Goal: Check status

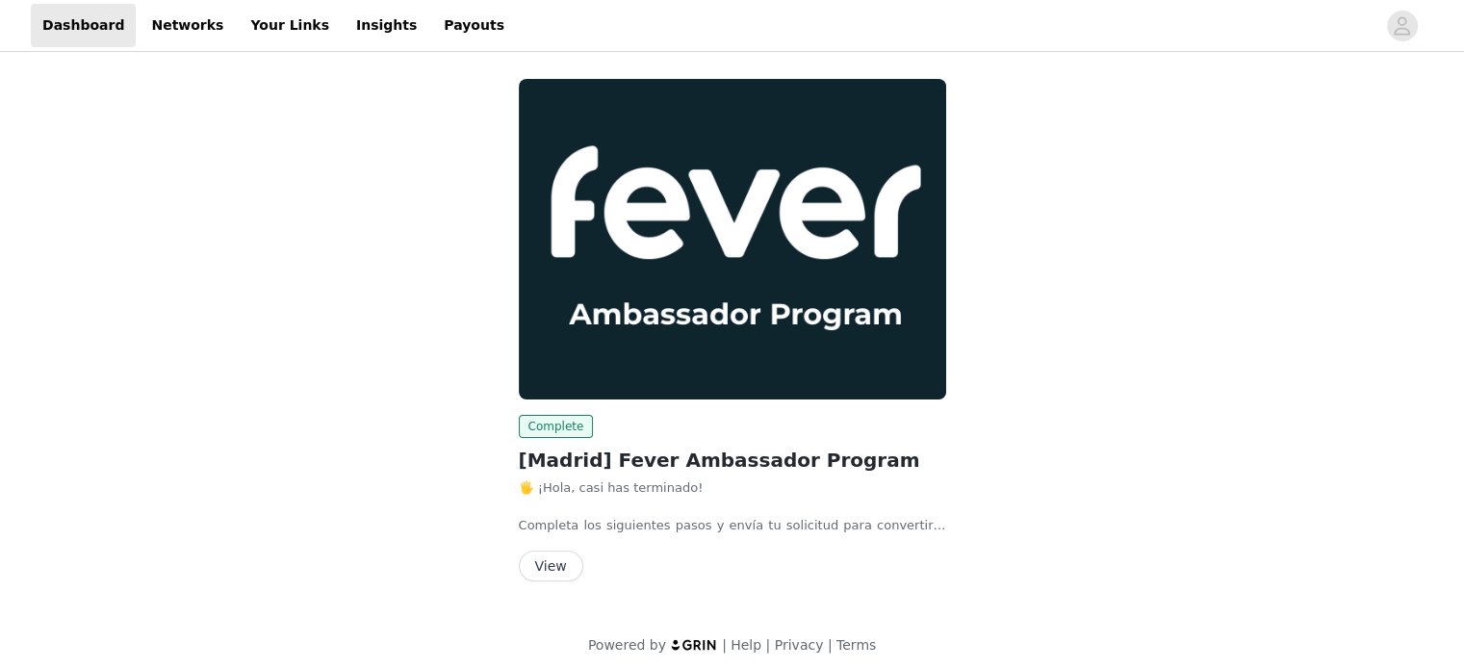
scroll to position [8, 0]
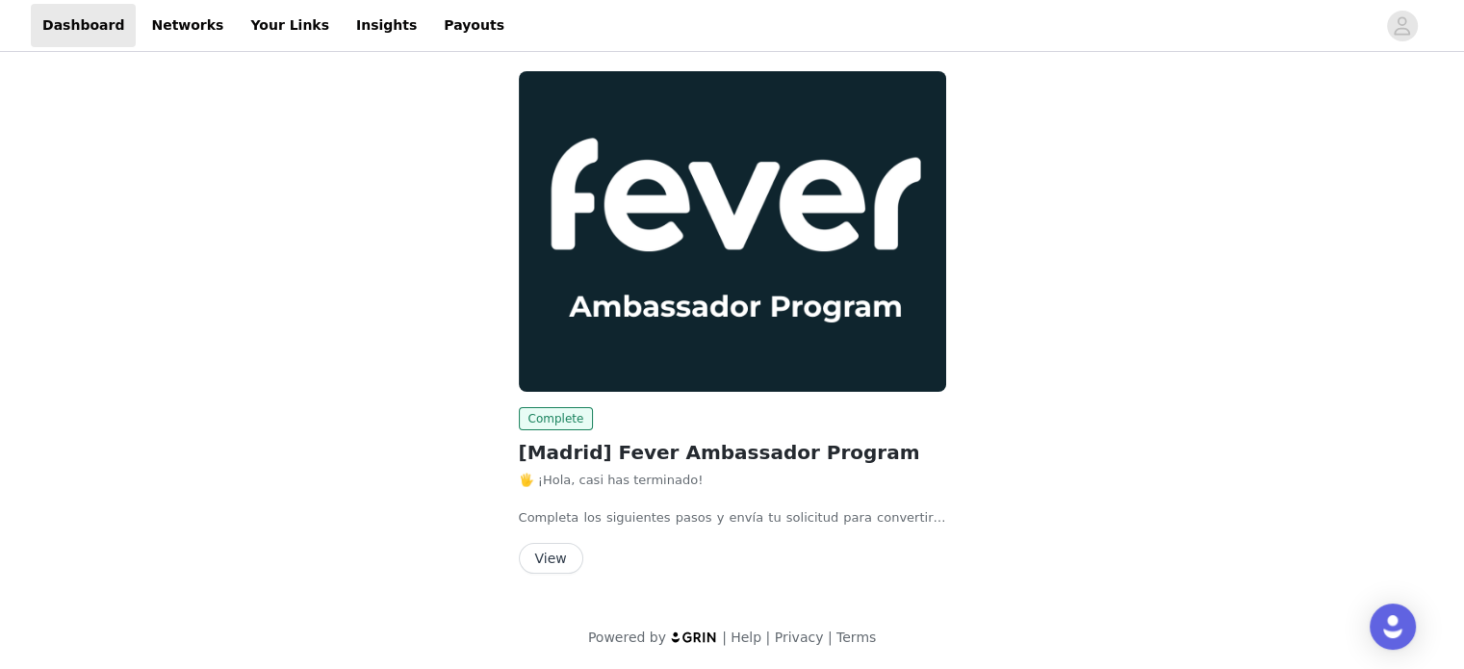
click at [579, 438] on h2 "[Madrid] Fever Ambassador Program" at bounding box center [732, 452] width 427 height 29
click at [623, 325] on img at bounding box center [732, 231] width 427 height 320
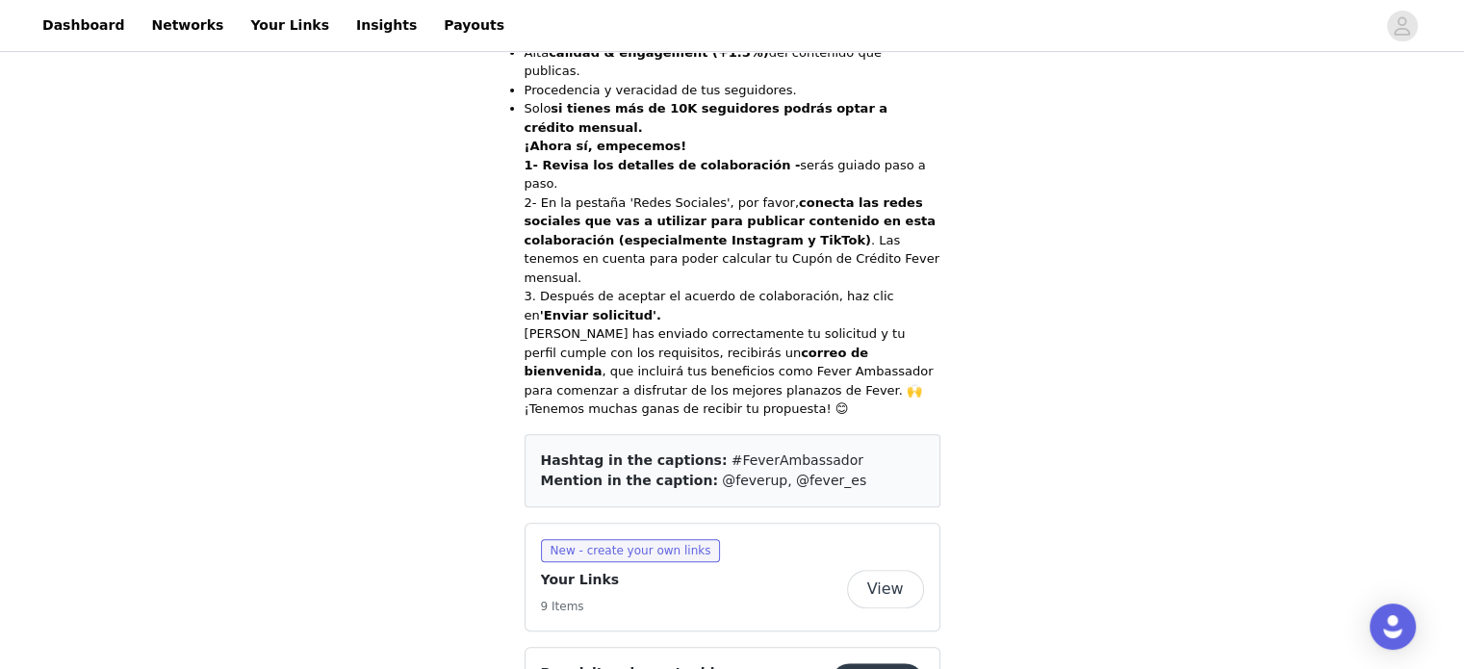
scroll to position [871, 0]
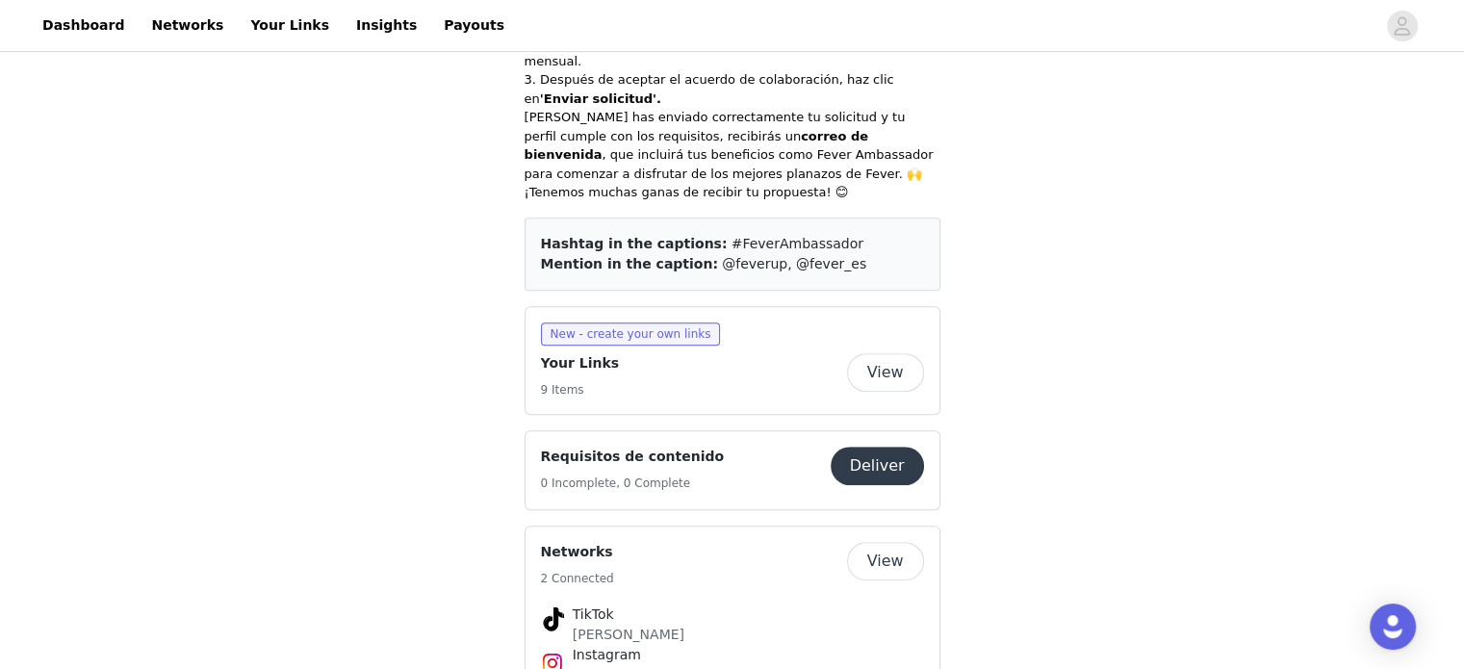
click at [872, 353] on button "View" at bounding box center [885, 372] width 77 height 38
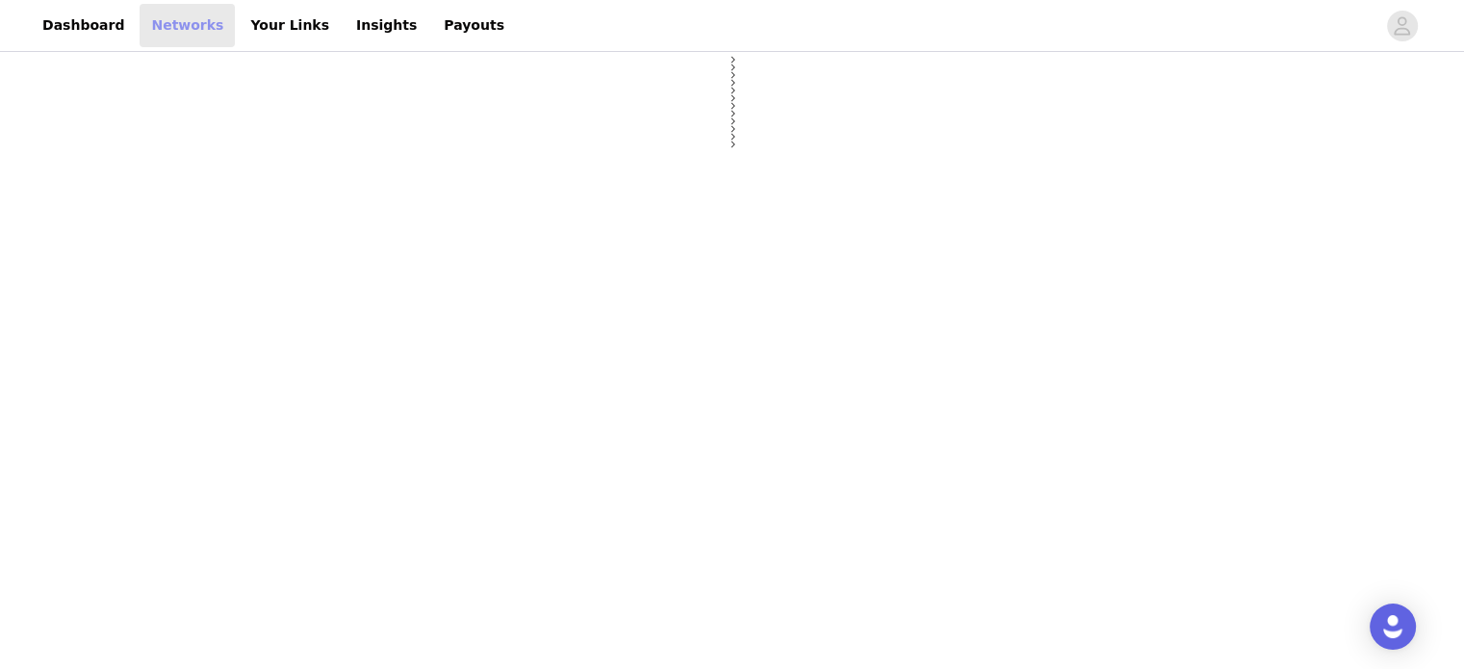
select select "12"
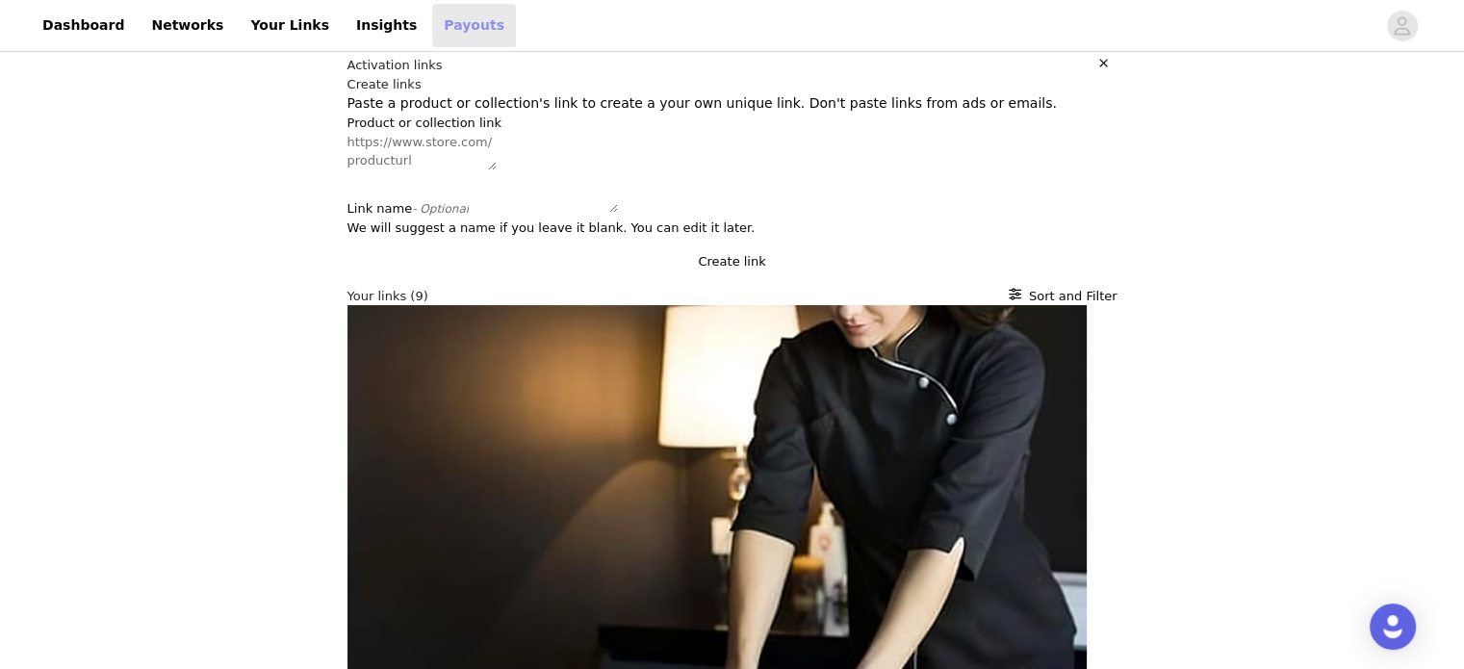
click at [432, 19] on link "Payouts" at bounding box center [474, 25] width 84 height 43
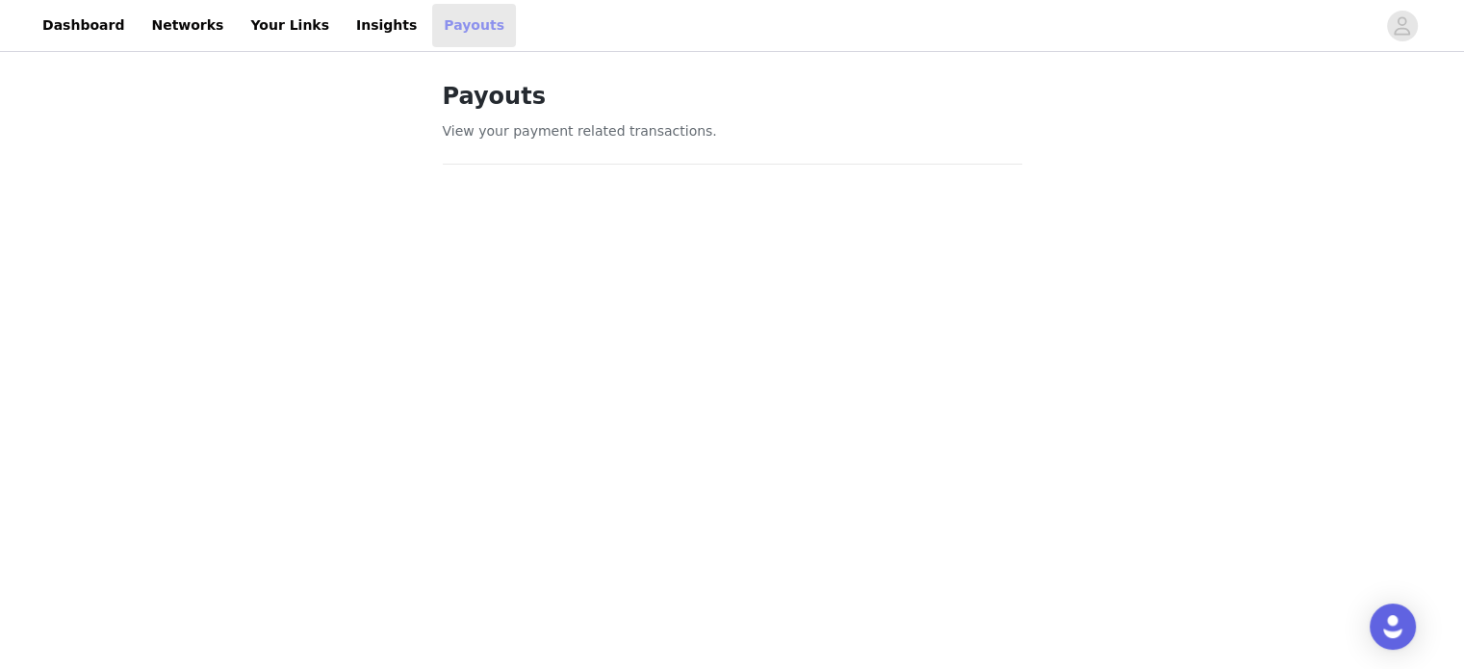
click at [432, 32] on link "Payouts" at bounding box center [474, 25] width 84 height 43
click at [344, 23] on link "Insights" at bounding box center [386, 25] width 84 height 43
